Goal: Information Seeking & Learning: Learn about a topic

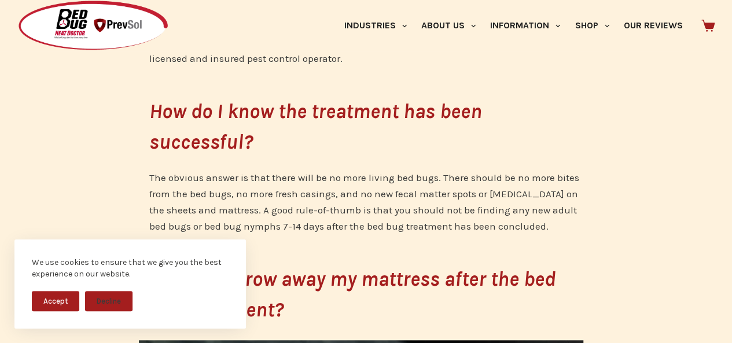
click at [57, 301] on button "Accept" at bounding box center [55, 301] width 47 height 20
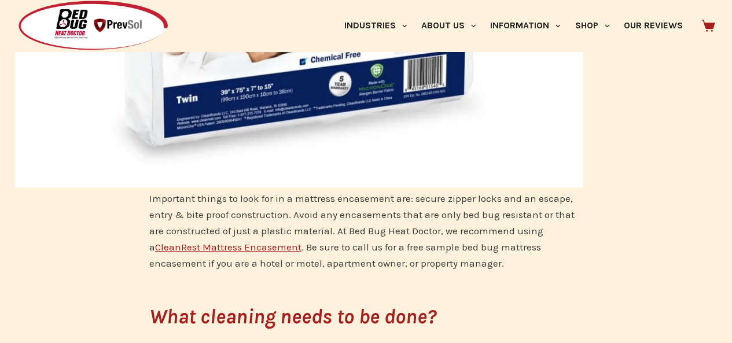
scroll to position [2383, 0]
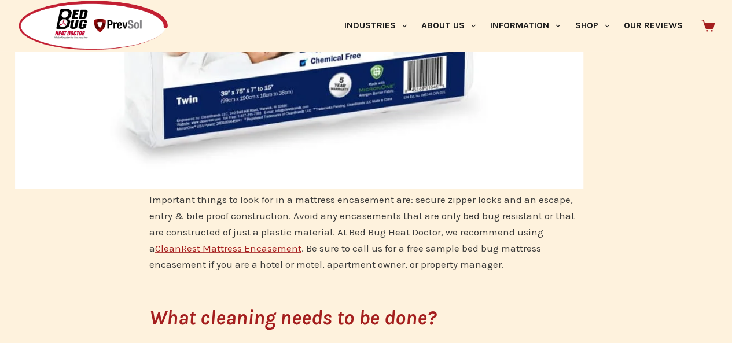
click at [160, 247] on link "CleanRest Mattress Encasement" at bounding box center [228, 248] width 146 height 12
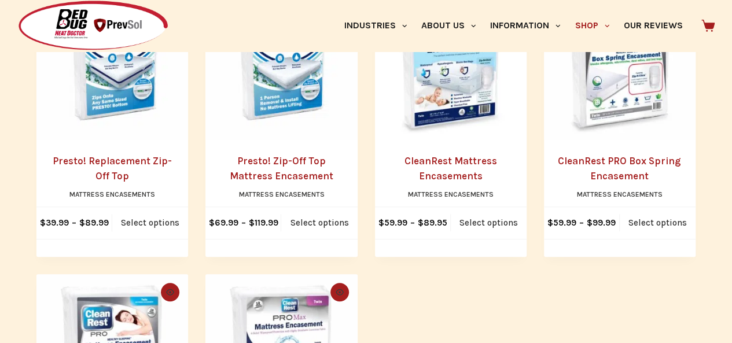
scroll to position [330, 0]
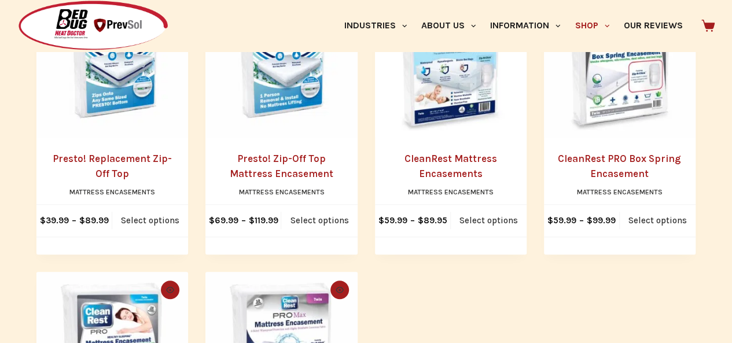
click at [427, 163] on link "CleanRest Mattress Encasements" at bounding box center [450, 166] width 93 height 27
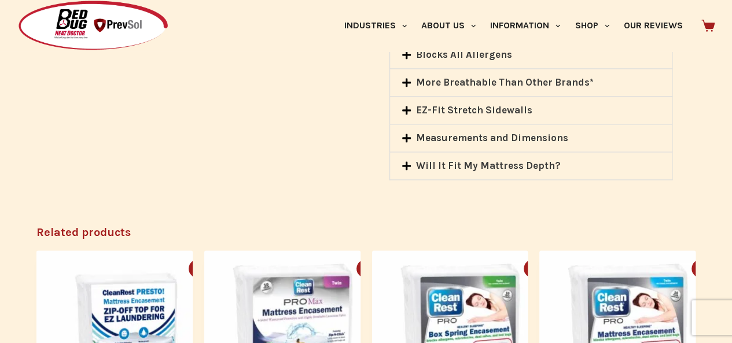
scroll to position [785, 0]
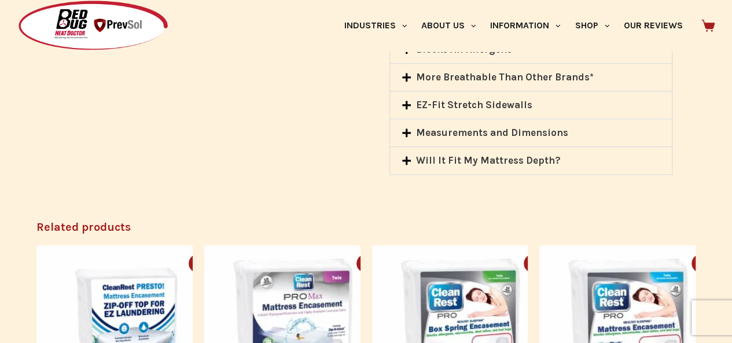
click at [407, 110] on icon at bounding box center [406, 105] width 10 height 10
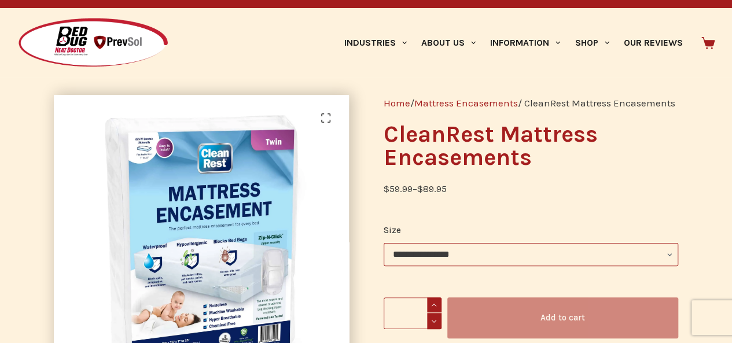
scroll to position [0, 0]
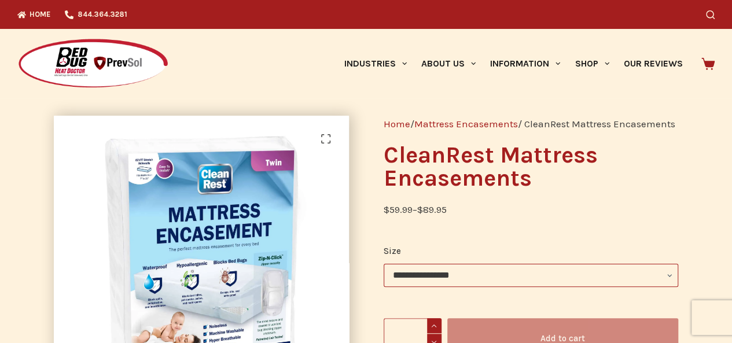
click at [441, 287] on select "**********" at bounding box center [530, 275] width 294 height 23
click at [383, 280] on select "**********" at bounding box center [530, 275] width 294 height 23
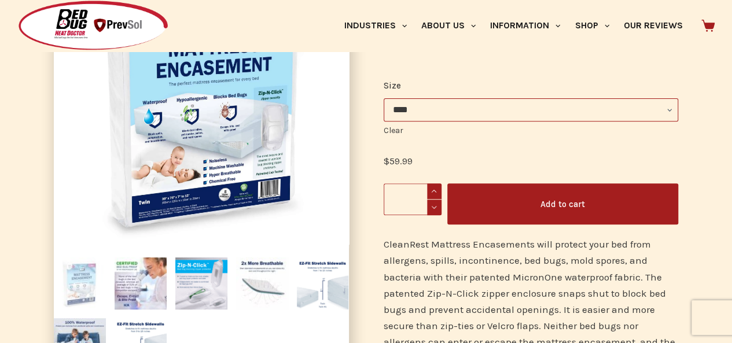
scroll to position [150, 0]
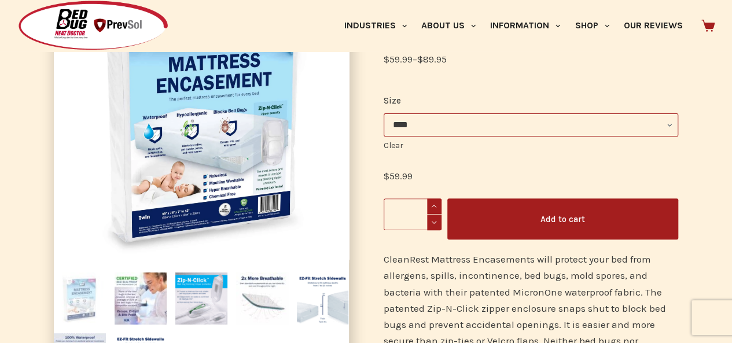
click at [450, 136] on select "**********" at bounding box center [530, 124] width 294 height 23
click at [383, 130] on select "**********" at bounding box center [530, 124] width 294 height 23
click at [457, 136] on select "**********" at bounding box center [530, 124] width 294 height 23
click at [383, 130] on select "**********" at bounding box center [530, 124] width 294 height 23
select select "*****"
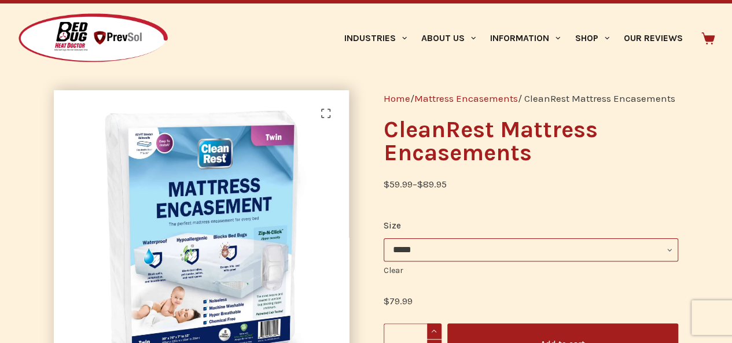
scroll to position [0, 0]
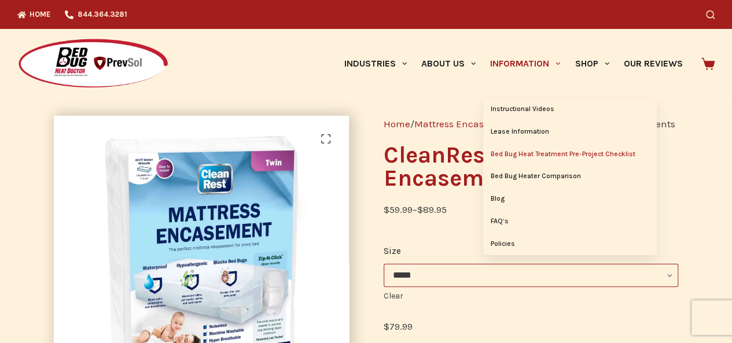
click at [517, 156] on link "Bed Bug Heat Treatment Pre-Project Checklist" at bounding box center [570, 154] width 174 height 22
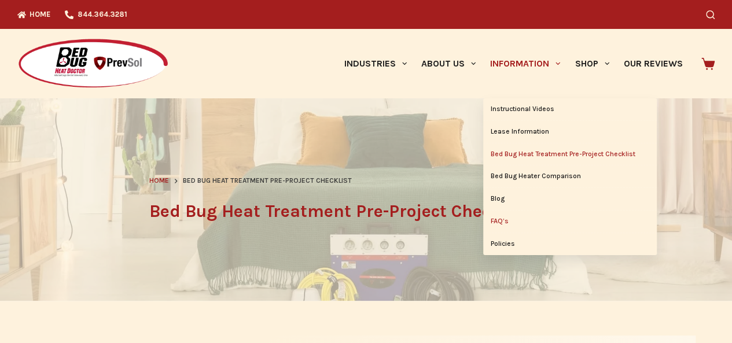
click at [501, 223] on link "FAQ’s" at bounding box center [570, 222] width 174 height 22
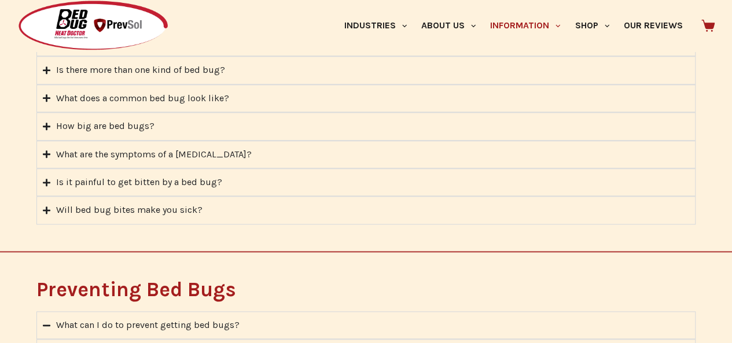
scroll to position [561, 0]
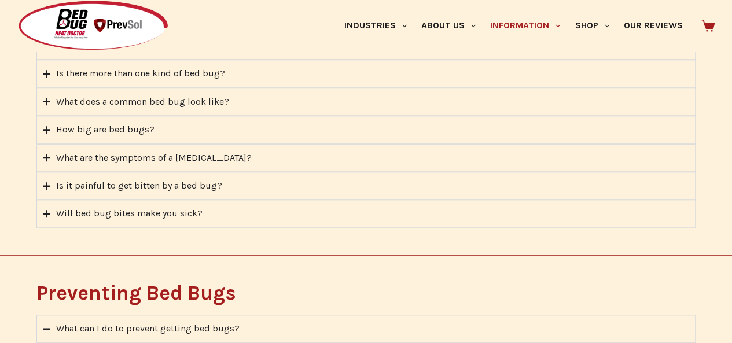
click at [222, 150] on div "What are the symptoms of a bed bug bite?" at bounding box center [153, 157] width 195 height 15
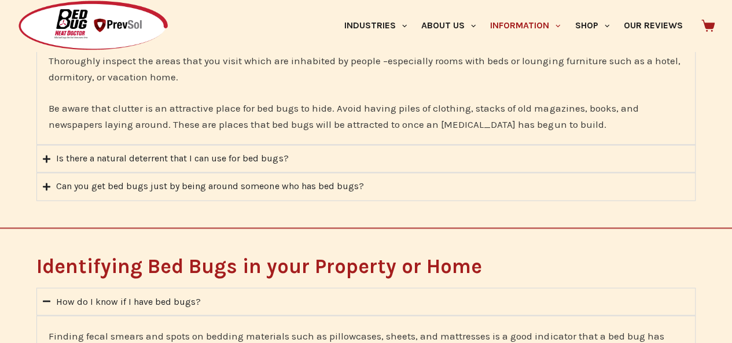
scroll to position [850, 0]
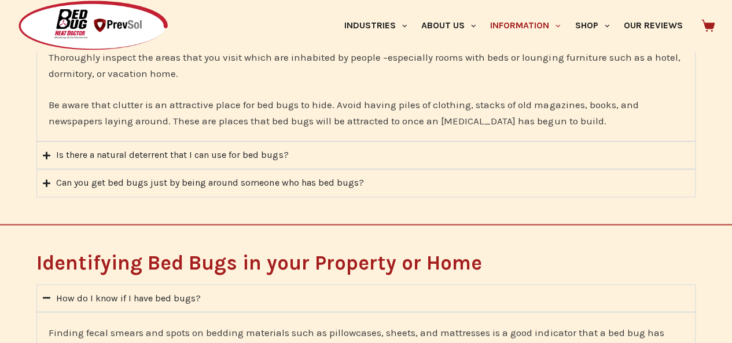
click at [216, 149] on div "Is there a natural deterrent that I can use for bed bugs?" at bounding box center [172, 154] width 232 height 15
click at [216, 149] on div "What can I do to prevent getting bed bugs? Thoroughly inspect the areas that yo…" at bounding box center [365, 103] width 659 height 188
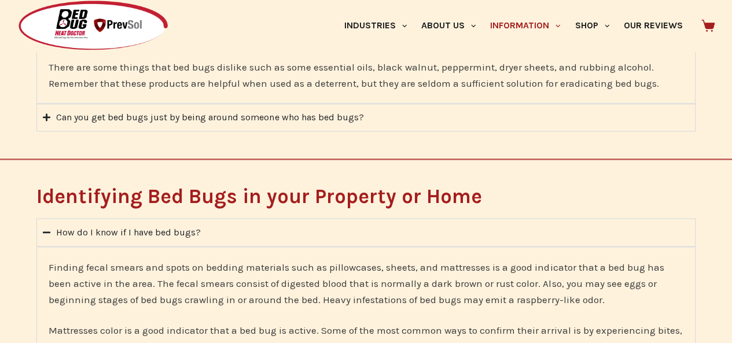
scroll to position [875, 0]
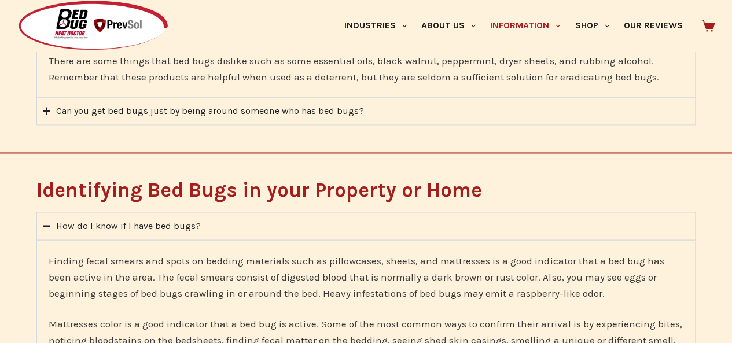
click at [339, 106] on div "Can you get bed bugs just by being around someone who has bed bugs?" at bounding box center [209, 111] width 307 height 15
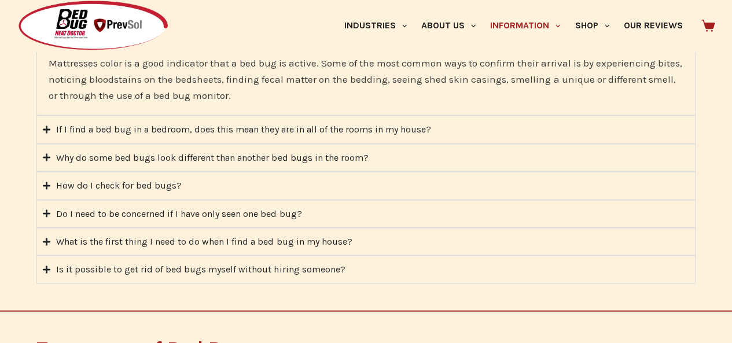
scroll to position [1155, 0]
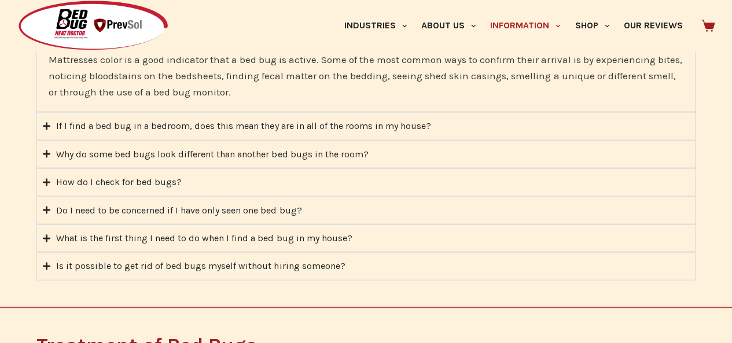
click at [305, 121] on div "If I find a bed bug in a bedroom, does this mean they are in all of the rooms i…" at bounding box center [243, 126] width 374 height 15
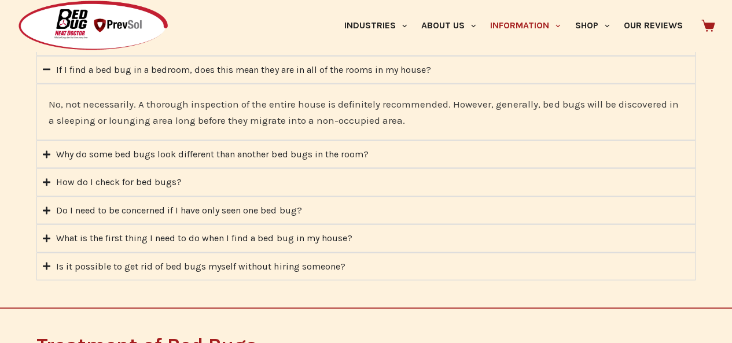
scroll to position [1073, 0]
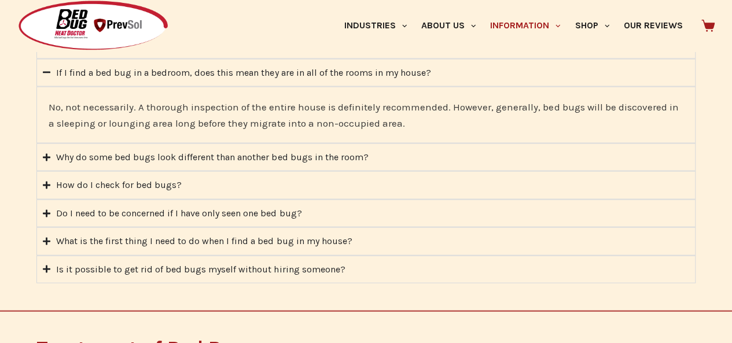
click at [73, 179] on div "How do I check for bed bugs?" at bounding box center [119, 184] width 126 height 15
click at [73, 199] on div "It is best to start your search in areas where people sleep such as near beds a…" at bounding box center [365, 290] width 659 height 183
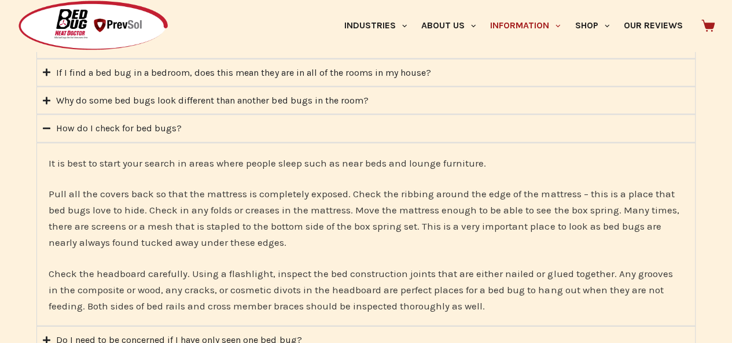
click at [69, 190] on span "Pull all the covers back so that the mattress is completely exposed. Check the …" at bounding box center [364, 217] width 630 height 60
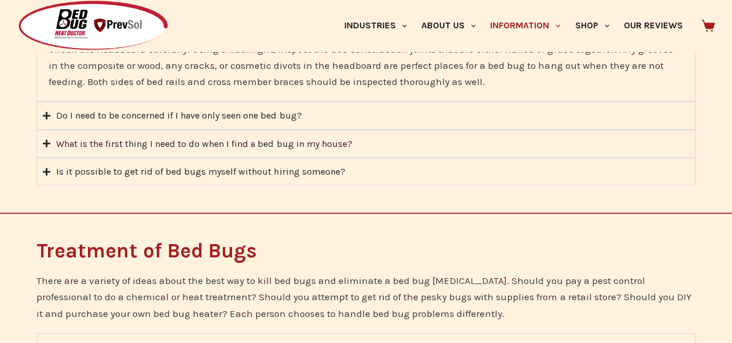
scroll to position [1300, 0]
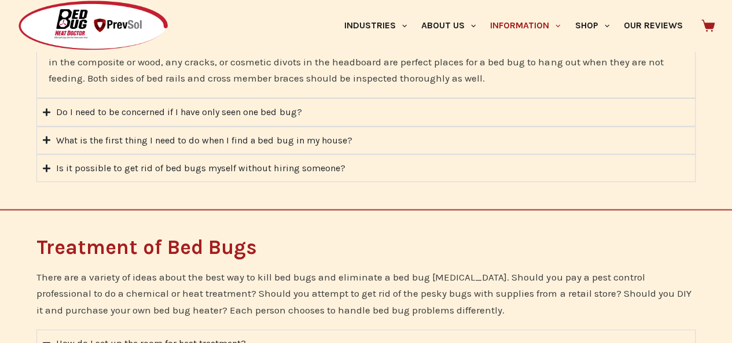
click at [274, 107] on div "Do I need to be concerned if I have only seen one bed bug?" at bounding box center [178, 112] width 245 height 15
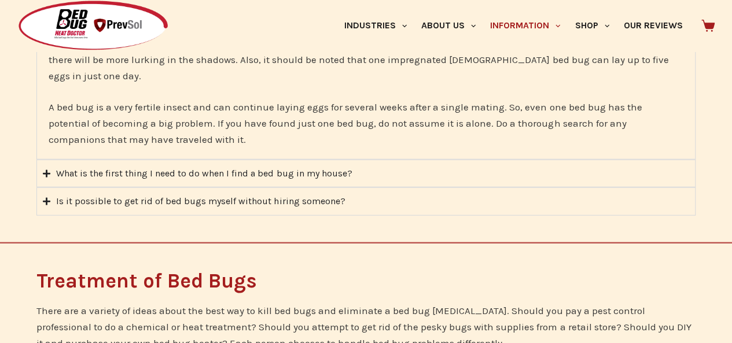
scroll to position [1243, 0]
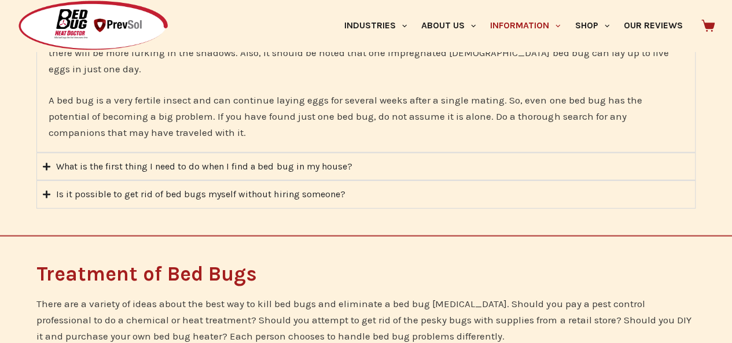
click at [257, 159] on div "What is the first thing I need to do when I find a bed bug in my house?" at bounding box center [204, 166] width 296 height 15
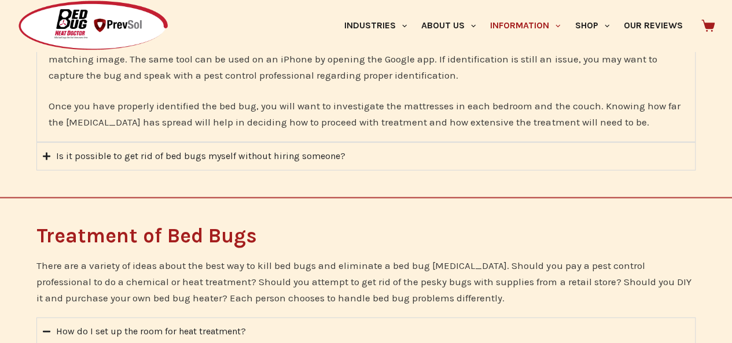
scroll to position [1262, 0]
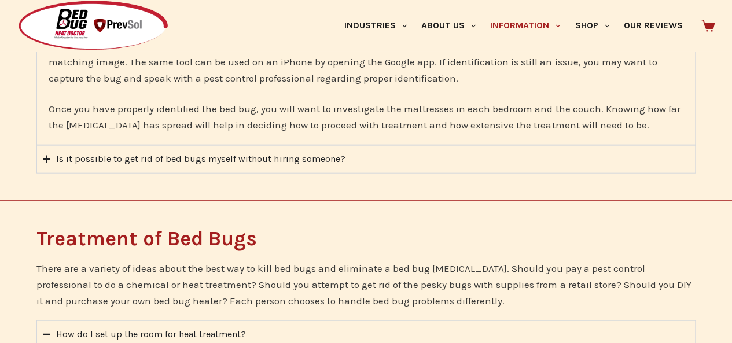
click at [315, 153] on div "Is it possible to get rid of bed bugs myself without hiring someone?" at bounding box center [200, 159] width 289 height 15
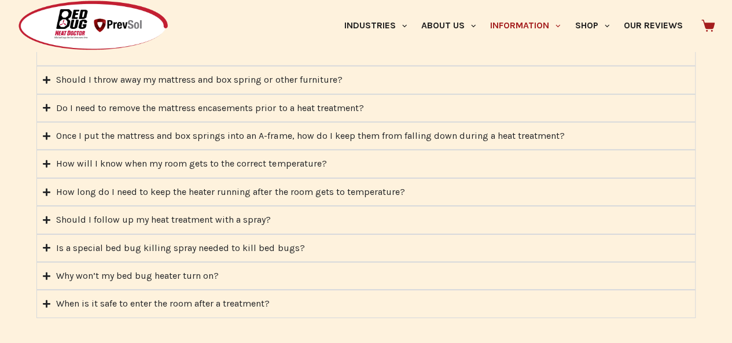
scroll to position [1749, 0]
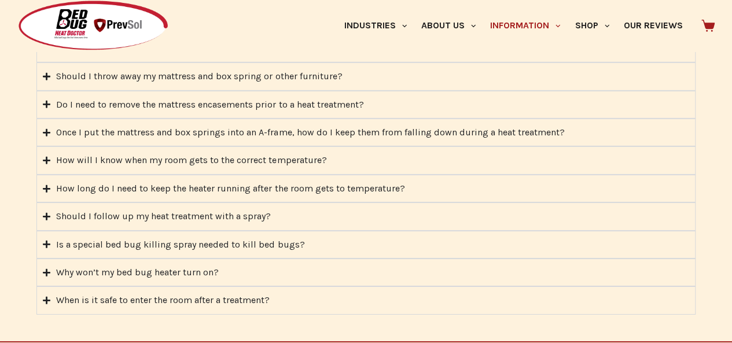
click at [280, 97] on div "Do I need to remove the mattress encasements prior to a heat treatment?" at bounding box center [209, 104] width 307 height 15
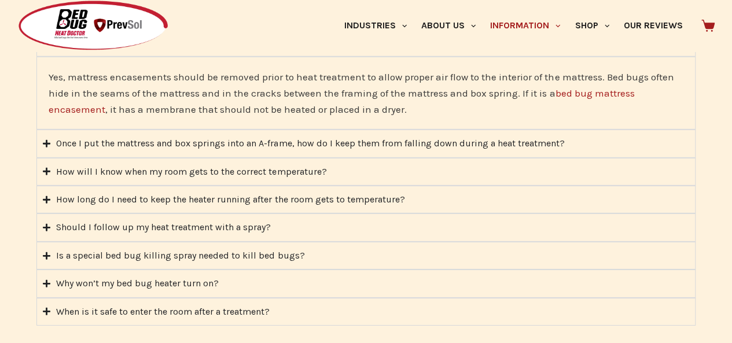
scroll to position [1629, 0]
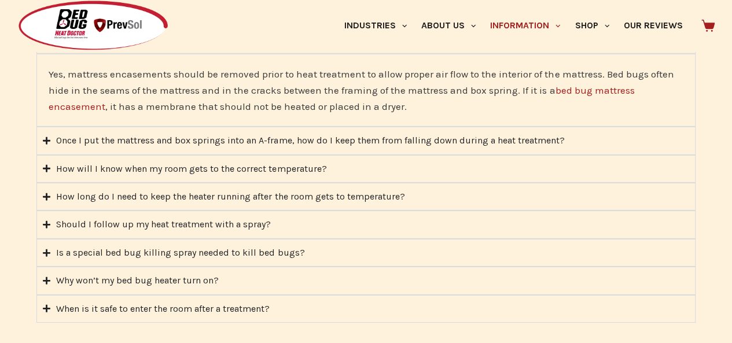
click at [412, 133] on div "Once I put the mattress and box springs into an A-frame, how do I keep them fro…" at bounding box center [310, 140] width 508 height 15
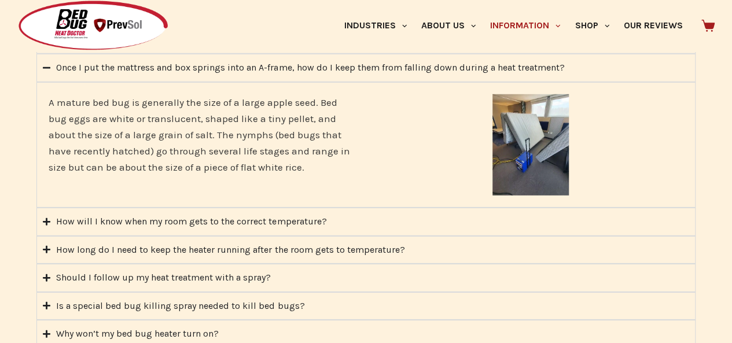
click at [253, 214] on div "How will I know when my room gets to the correct temperature?" at bounding box center [191, 221] width 270 height 15
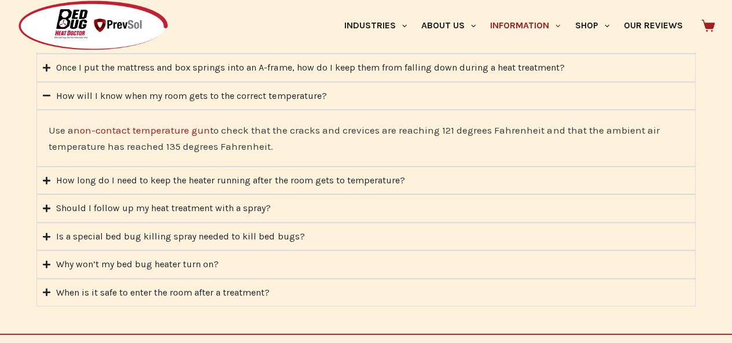
click at [115, 173] on div "How long do I need to keep the heater running after the room gets to temperatur…" at bounding box center [230, 180] width 348 height 15
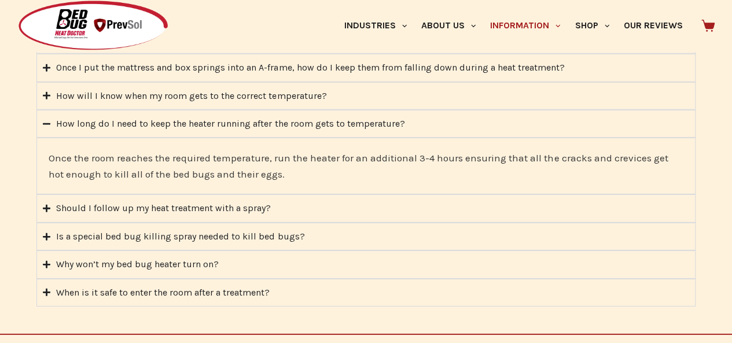
click at [110, 201] on div "Should I follow up my heat treatment with a spray?" at bounding box center [163, 208] width 215 height 15
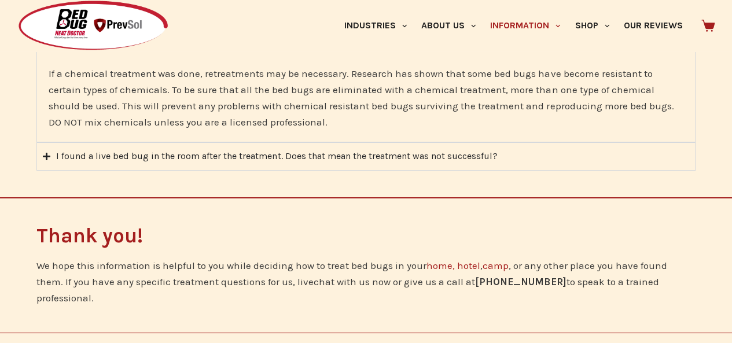
scroll to position [2047, 0]
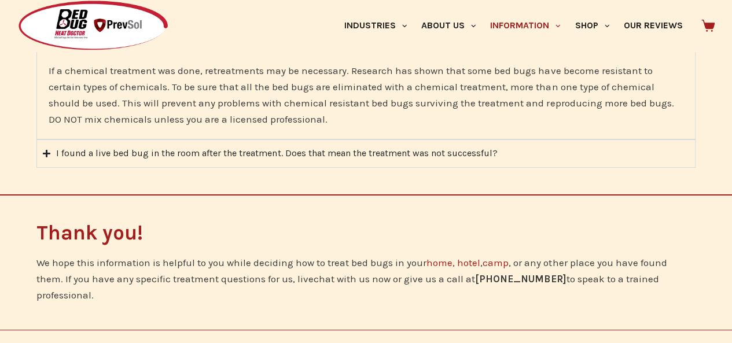
click at [444, 146] on div "I found a live bed bug in the room after the treatment. Does that mean the trea…" at bounding box center [276, 153] width 441 height 15
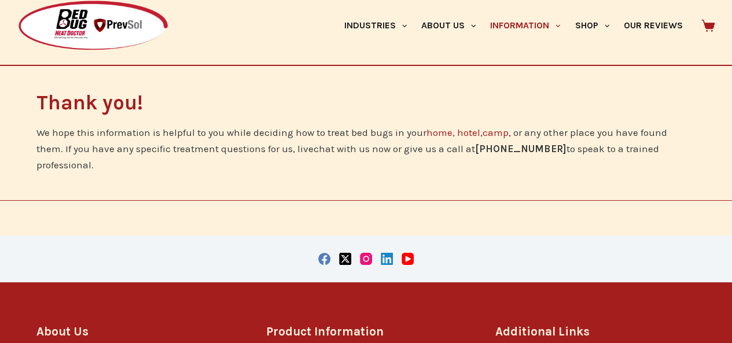
scroll to position [2117, 0]
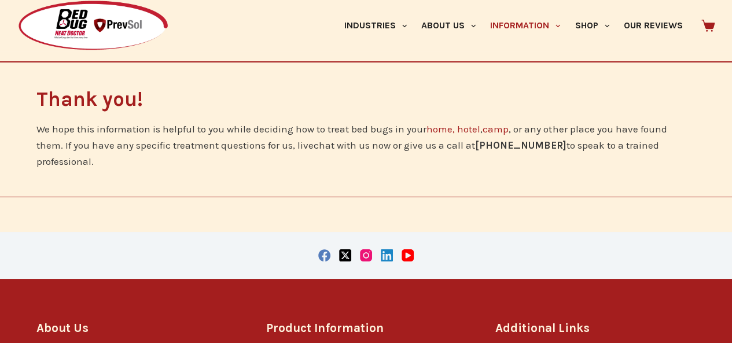
click at [435, 123] on link "home," at bounding box center [440, 129] width 28 height 12
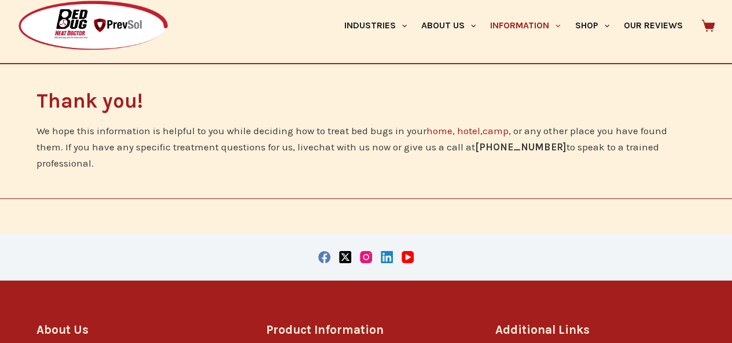
scroll to position [2250, 0]
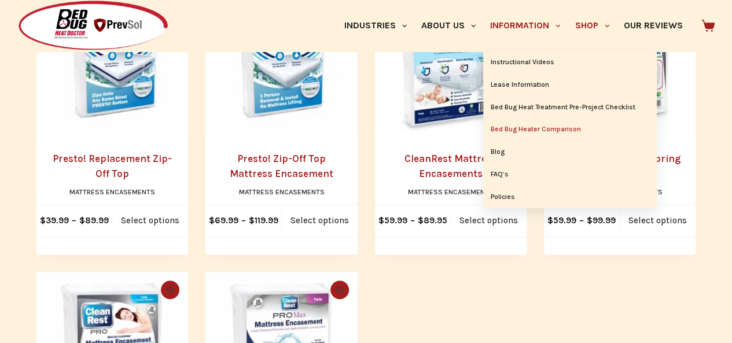
click at [506, 130] on link "Bed Bug Heater Comparison" at bounding box center [570, 130] width 174 height 22
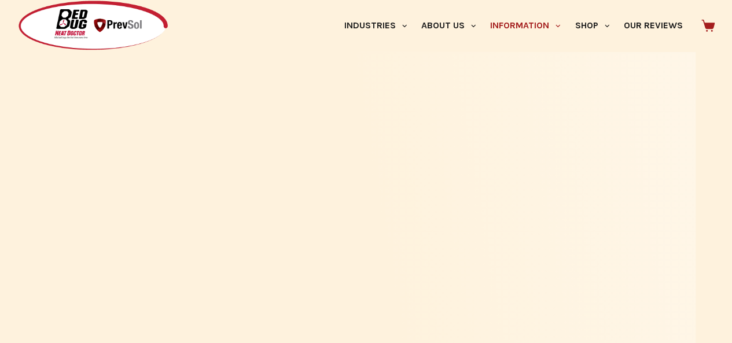
scroll to position [957, 0]
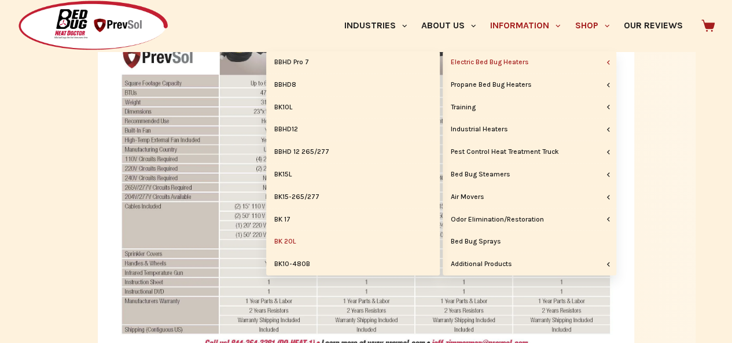
click at [289, 238] on link "BK 20L" at bounding box center [353, 242] width 174 height 22
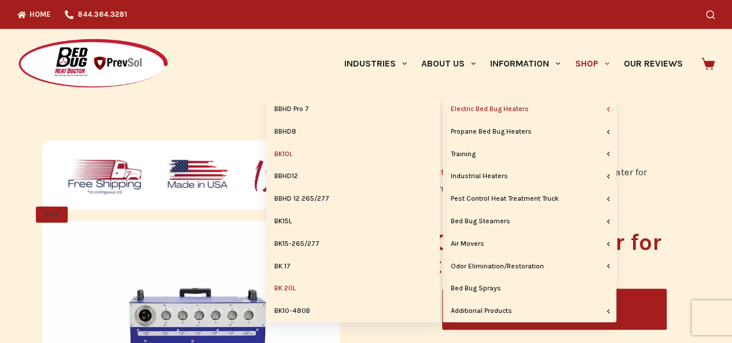
click at [291, 156] on link "BK10L" at bounding box center [353, 154] width 174 height 22
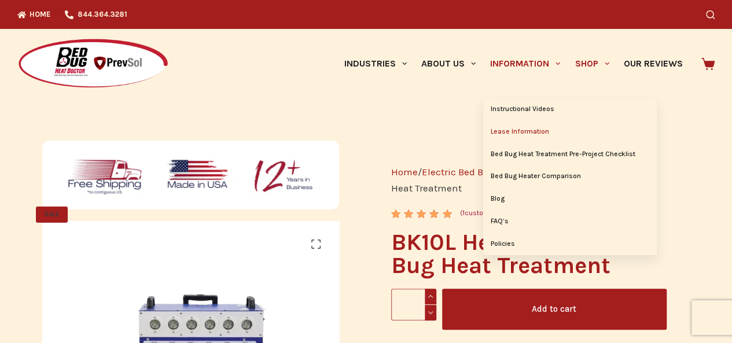
click at [516, 132] on link "Lease Information" at bounding box center [570, 132] width 174 height 22
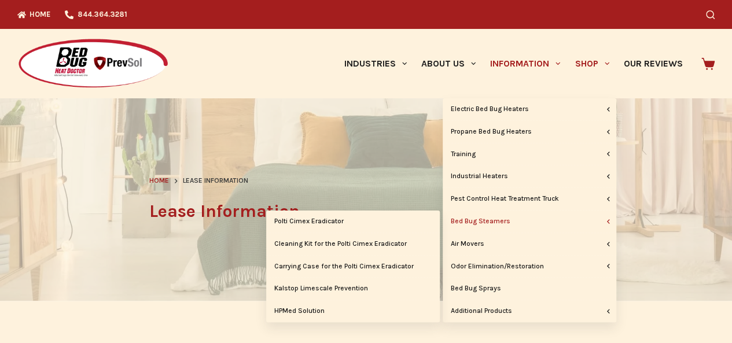
click at [512, 222] on link "Bed Bug Steamers" at bounding box center [529, 222] width 174 height 22
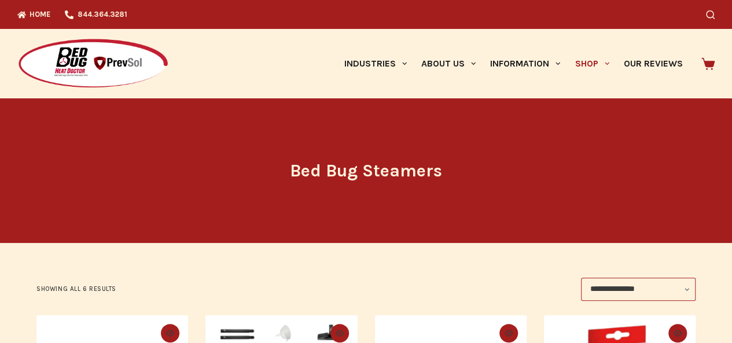
drag, startPoint x: 736, startPoint y: 88, endPoint x: 730, endPoint y: 55, distance: 33.9
